Goal: Navigation & Orientation: Understand site structure

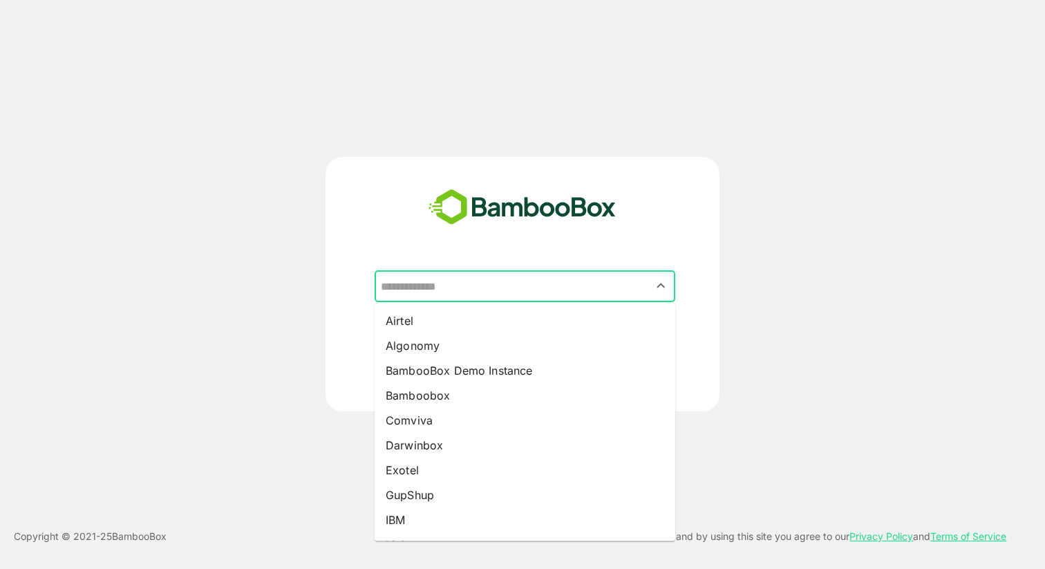
click at [529, 298] on input "text" at bounding box center [524, 286] width 295 height 26
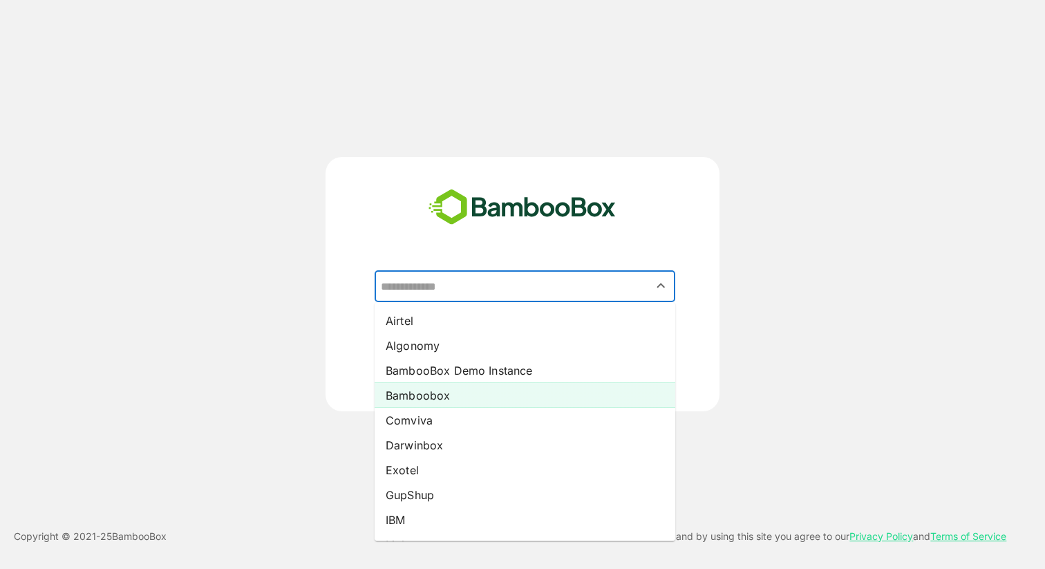
click at [454, 393] on li "Bamboobox" at bounding box center [525, 395] width 301 height 25
type input "*********"
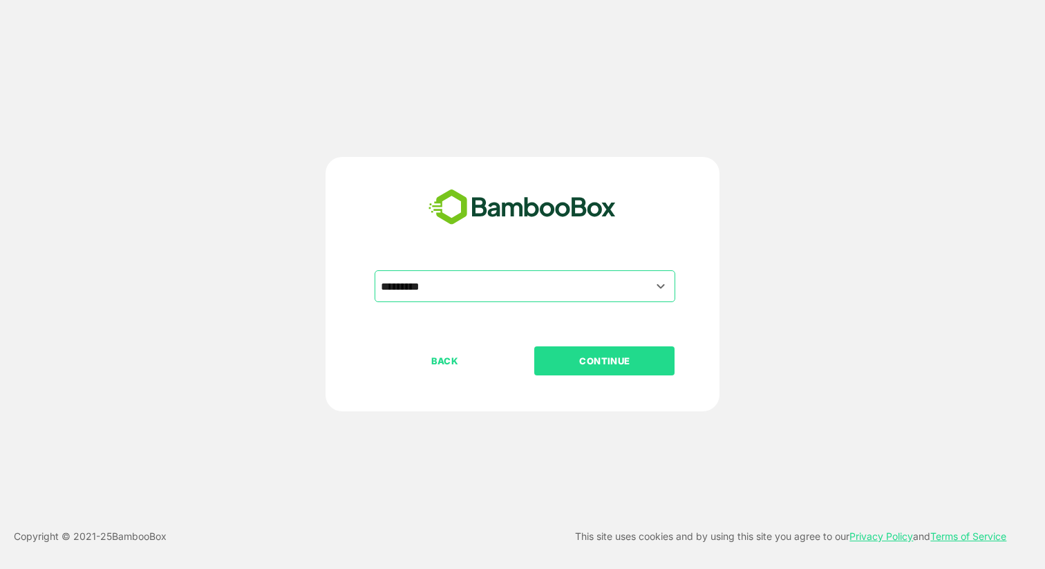
click at [570, 360] on p "CONTINUE" at bounding box center [605, 360] width 138 height 15
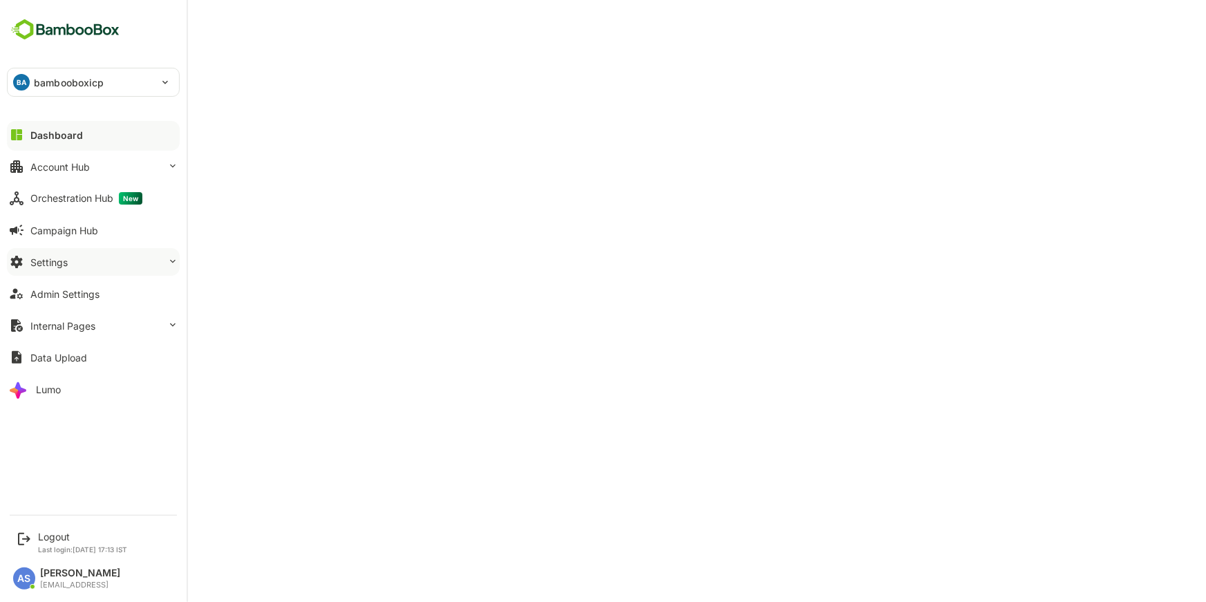
click at [65, 259] on div "Settings" at bounding box center [48, 262] width 37 height 12
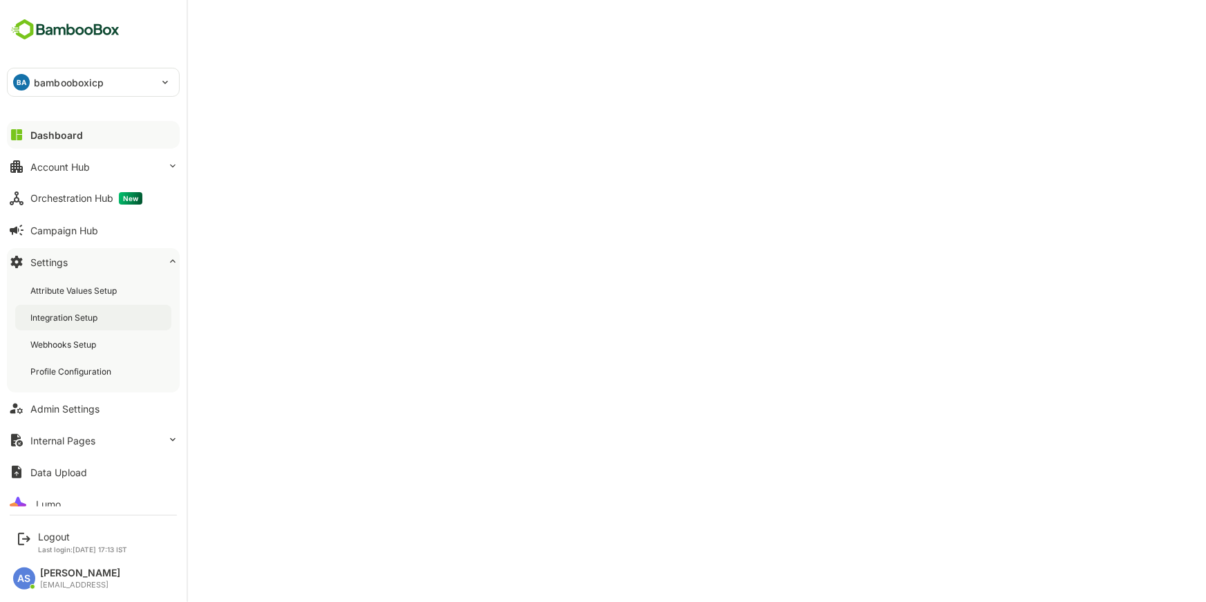
click at [77, 315] on div "Integration Setup" at bounding box center [65, 318] width 70 height 12
click at [54, 136] on div "Dashboard" at bounding box center [55, 135] width 50 height 12
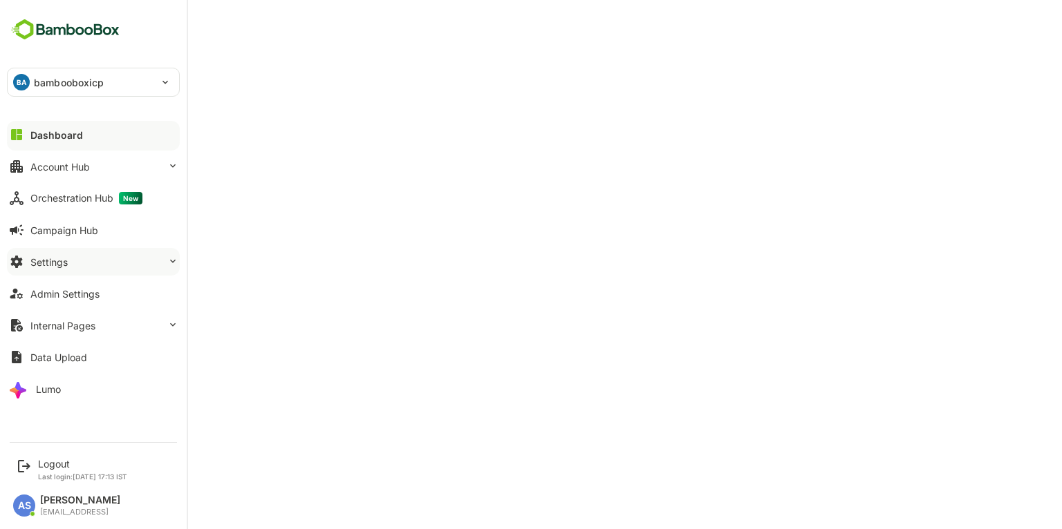
click at [50, 264] on div "Settings" at bounding box center [48, 262] width 37 height 12
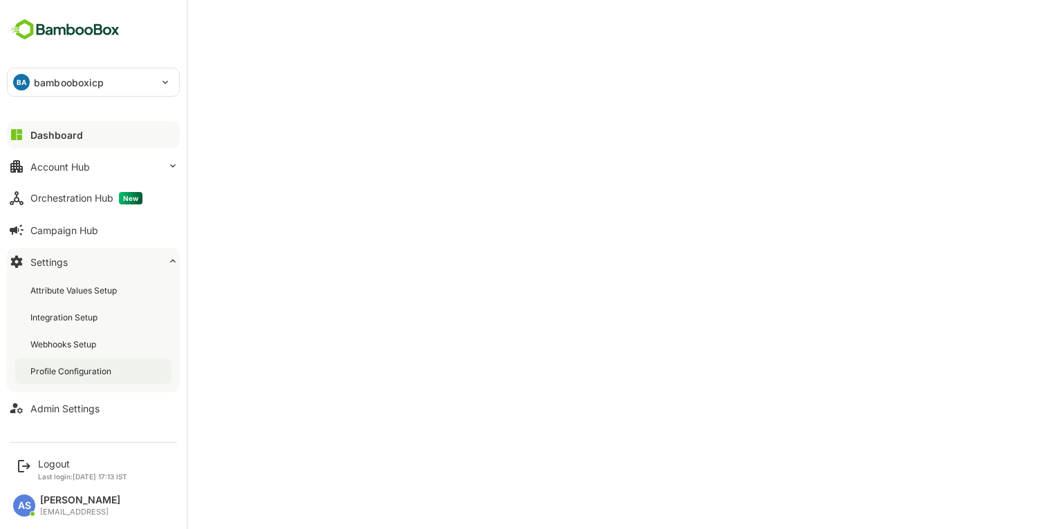
click at [52, 364] on div "Profile Configuration" at bounding box center [93, 372] width 156 height 26
click at [55, 171] on div "Account Hub" at bounding box center [59, 167] width 59 height 12
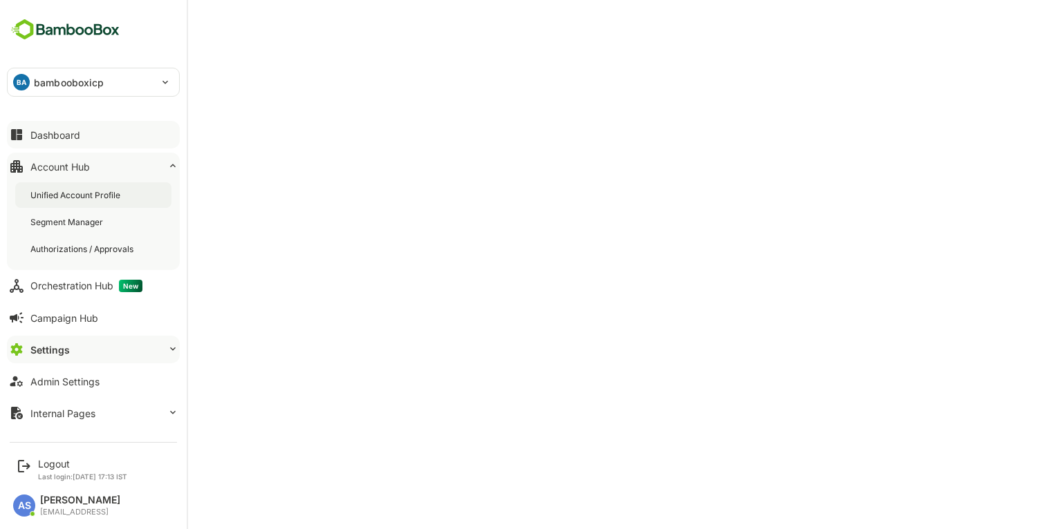
click at [56, 197] on div "Unified Account Profile" at bounding box center [76, 195] width 93 height 12
click at [55, 134] on div "Dashboard" at bounding box center [55, 135] width 50 height 12
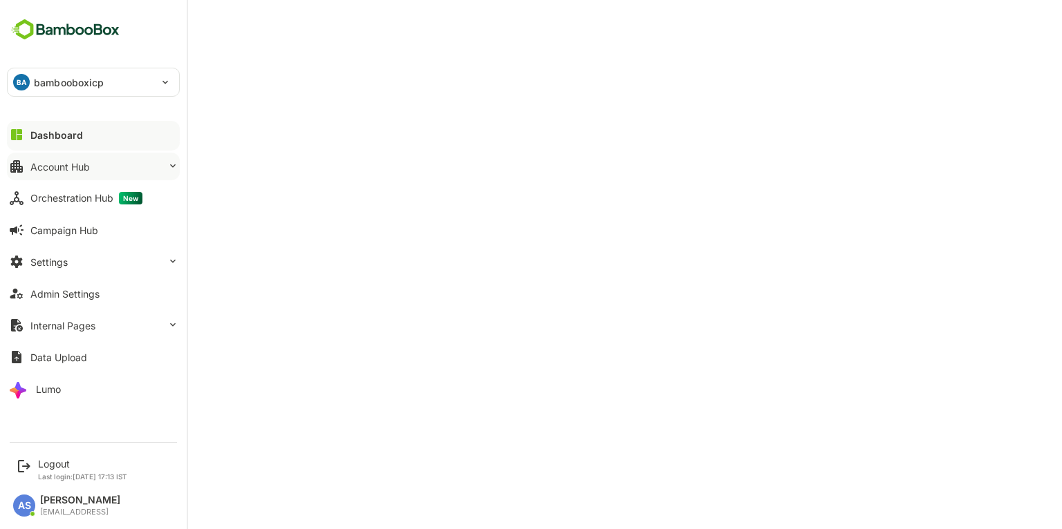
click at [87, 175] on button "Account Hub" at bounding box center [93, 167] width 173 height 28
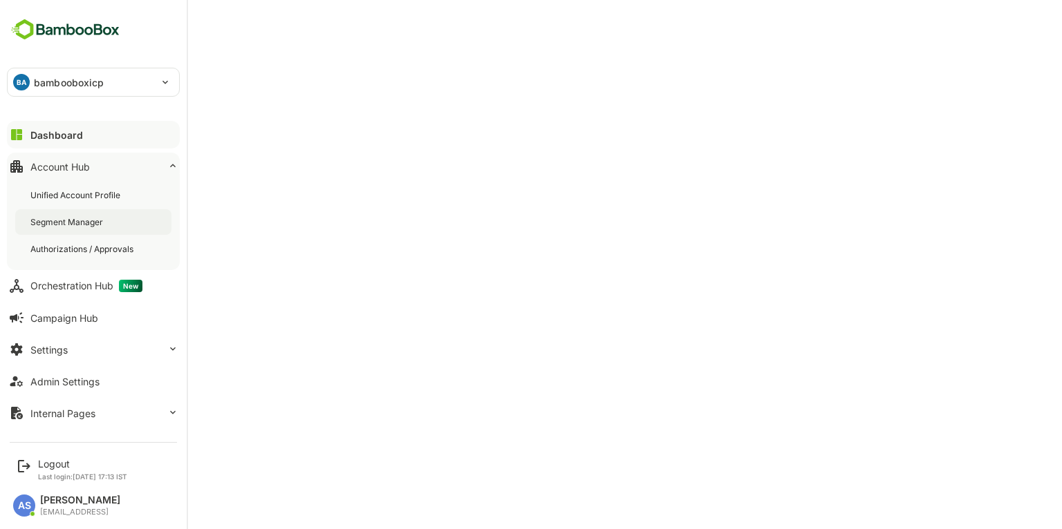
click at [80, 232] on div "Segment Manager" at bounding box center [93, 222] width 156 height 26
click at [63, 139] on div "Dashboard" at bounding box center [55, 135] width 50 height 12
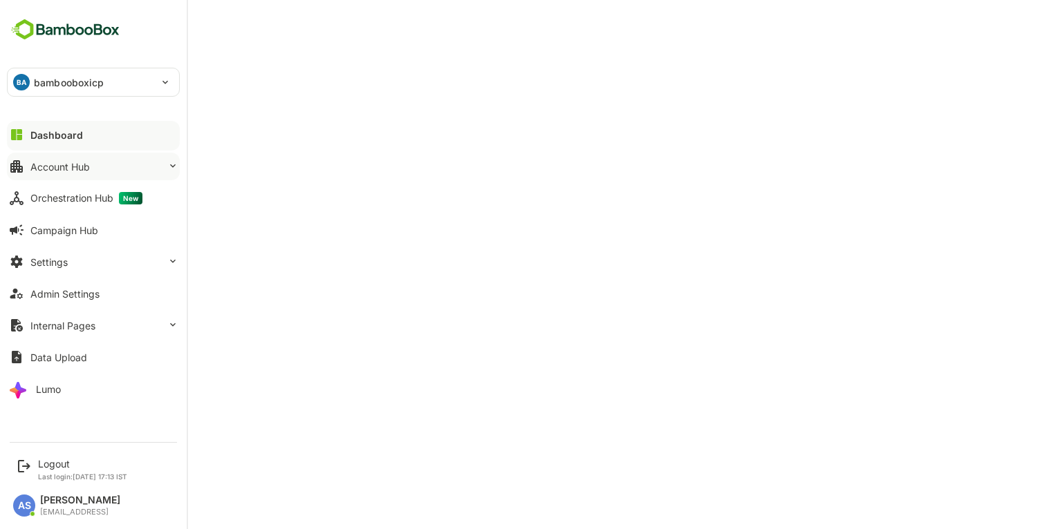
click at [75, 176] on button "Account Hub" at bounding box center [93, 167] width 173 height 28
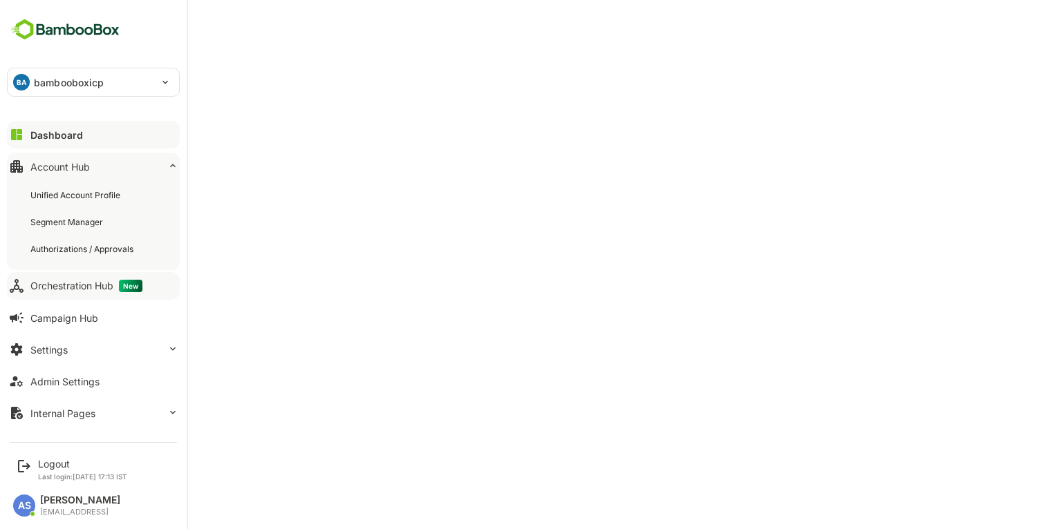
click at [66, 283] on div "Orchestration Hub New" at bounding box center [86, 286] width 112 height 12
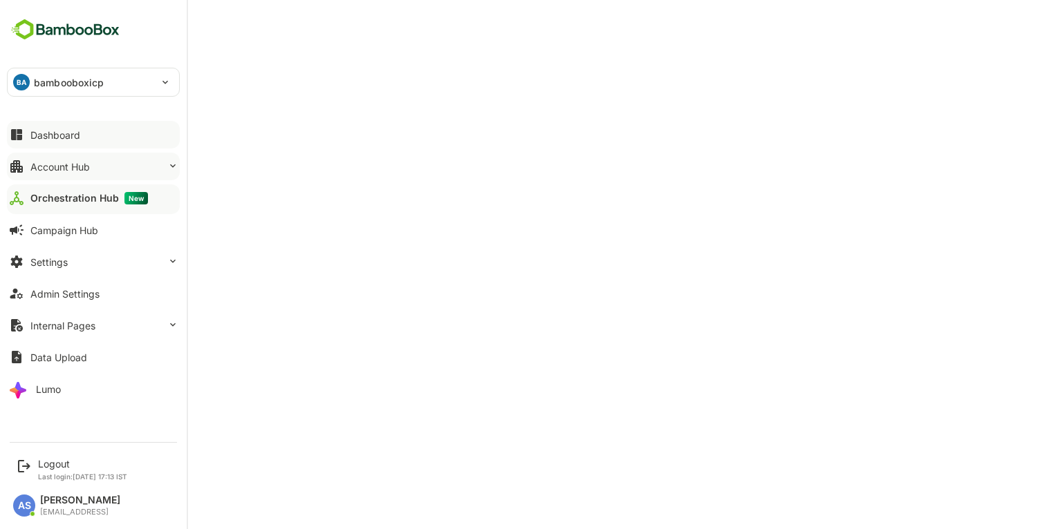
click at [55, 173] on button "Account Hub" at bounding box center [93, 167] width 173 height 28
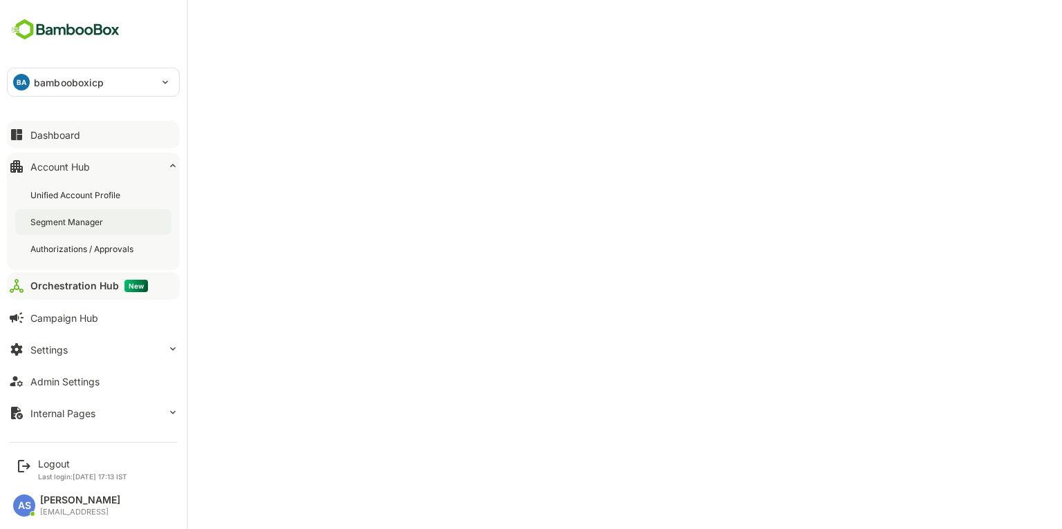
click at [79, 223] on div "Segment Manager" at bounding box center [67, 222] width 75 height 12
click at [69, 286] on div "Orchestration Hub New" at bounding box center [86, 286] width 112 height 12
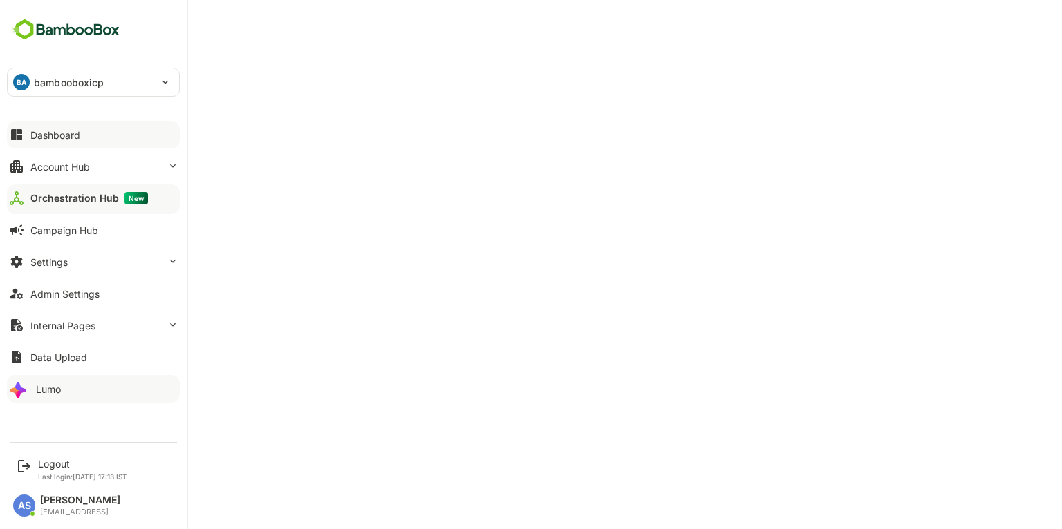
click at [38, 388] on div "Lumo" at bounding box center [48, 390] width 25 height 12
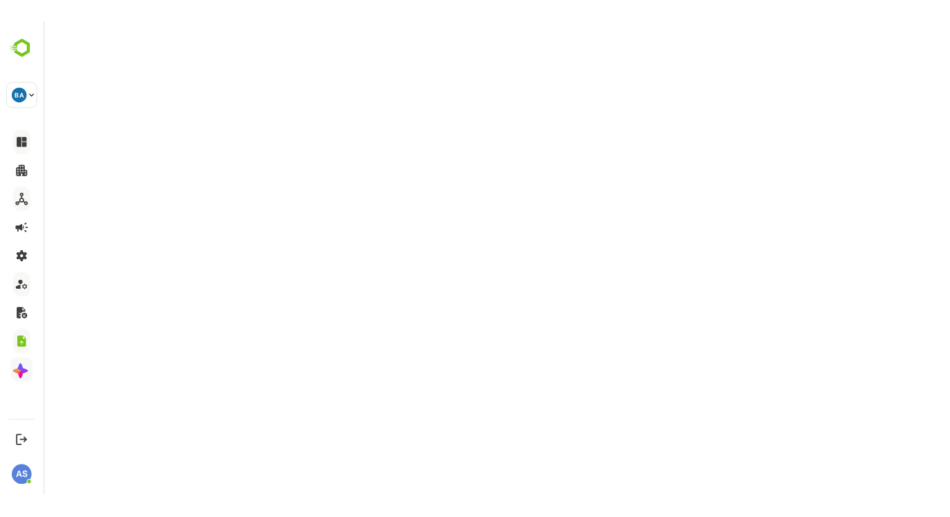
scroll to position [3, 0]
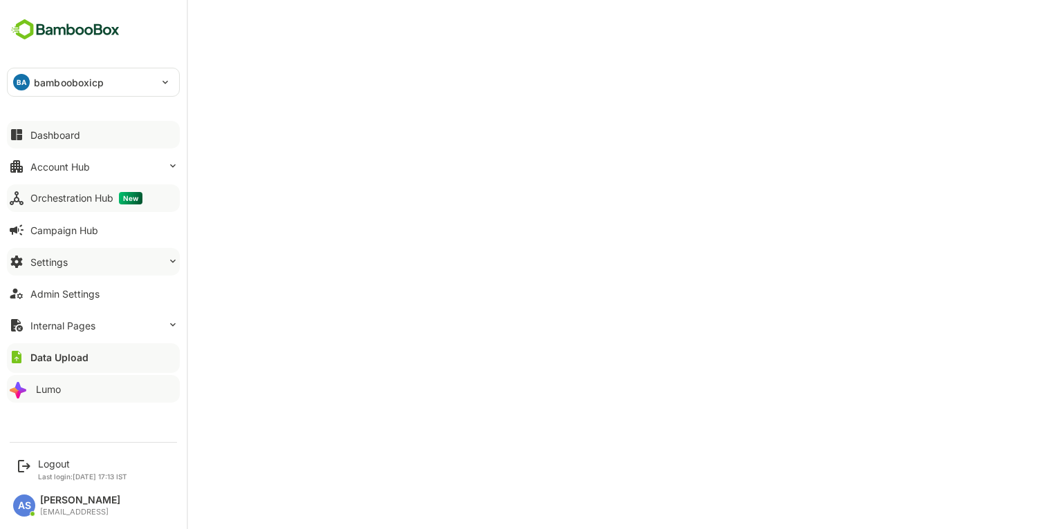
click at [47, 263] on div "Settings" at bounding box center [48, 262] width 37 height 12
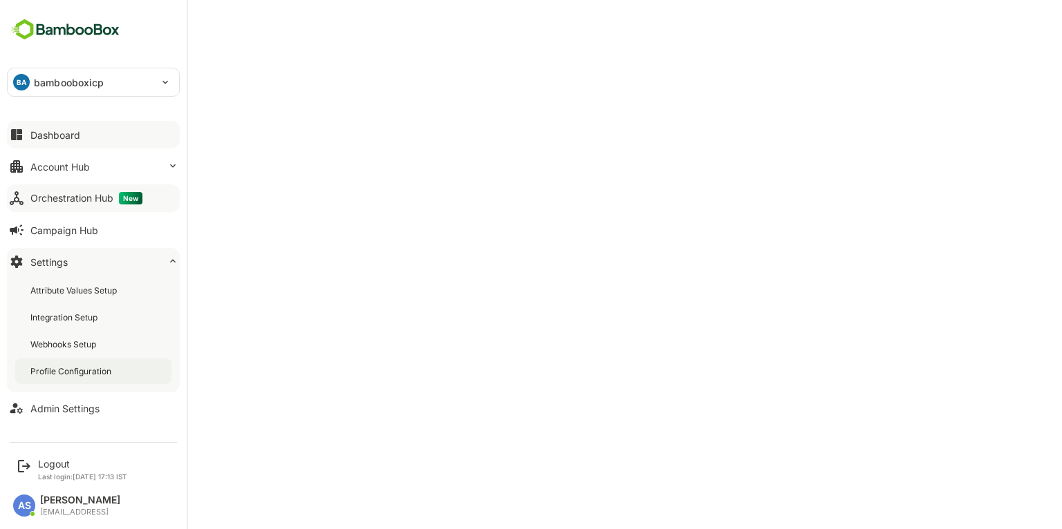
click at [61, 370] on div "Profile Configuration" at bounding box center [72, 372] width 84 height 12
click at [63, 135] on div "Dashboard" at bounding box center [55, 135] width 50 height 12
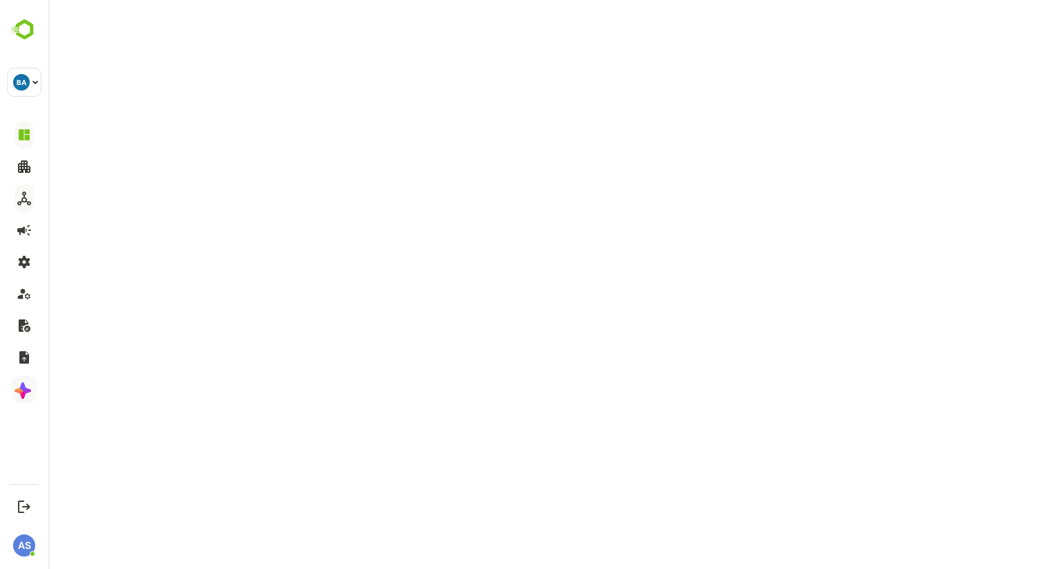
scroll to position [2, 0]
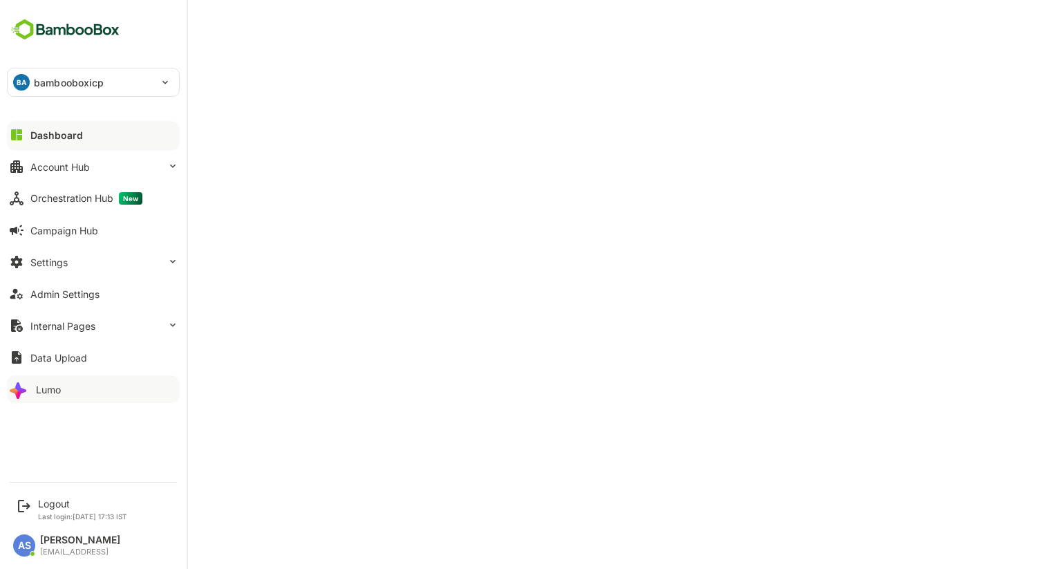
click at [56, 142] on div at bounding box center [93, 146] width 173 height 8
